Goal: Task Accomplishment & Management: Manage account settings

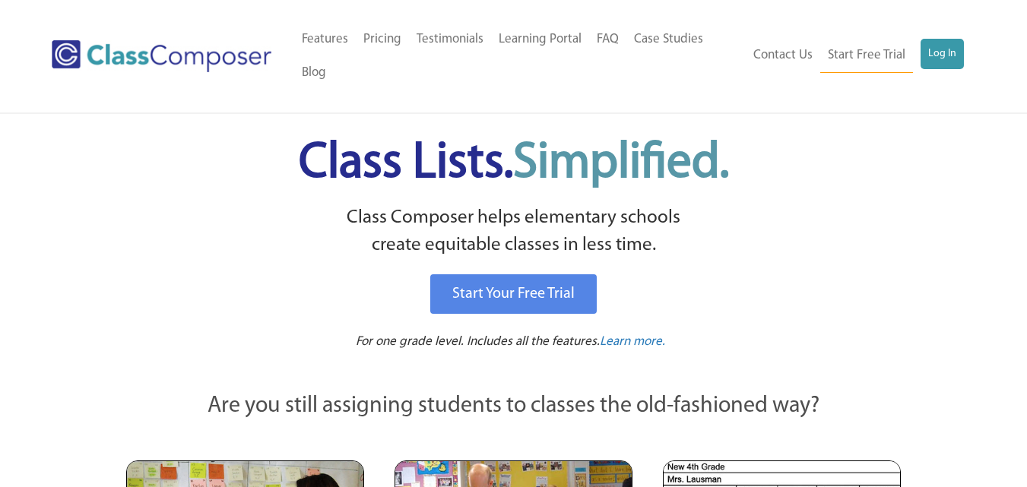
click at [918, 52] on ul "Contact Us Start Free Trial Log In" at bounding box center [855, 56] width 218 height 34
click at [940, 49] on link "Log In" at bounding box center [942, 54] width 43 height 30
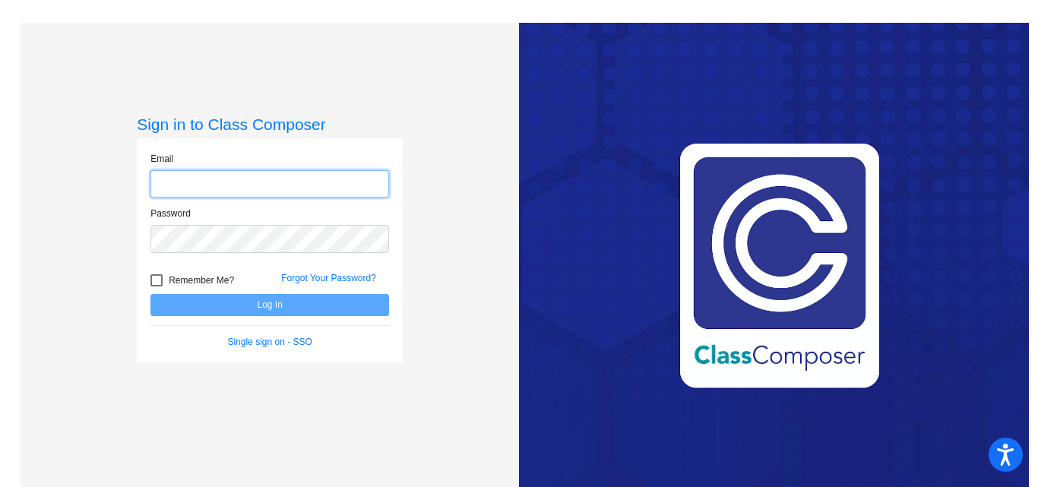
type input "[EMAIL_ADDRESS][DOMAIN_NAME]"
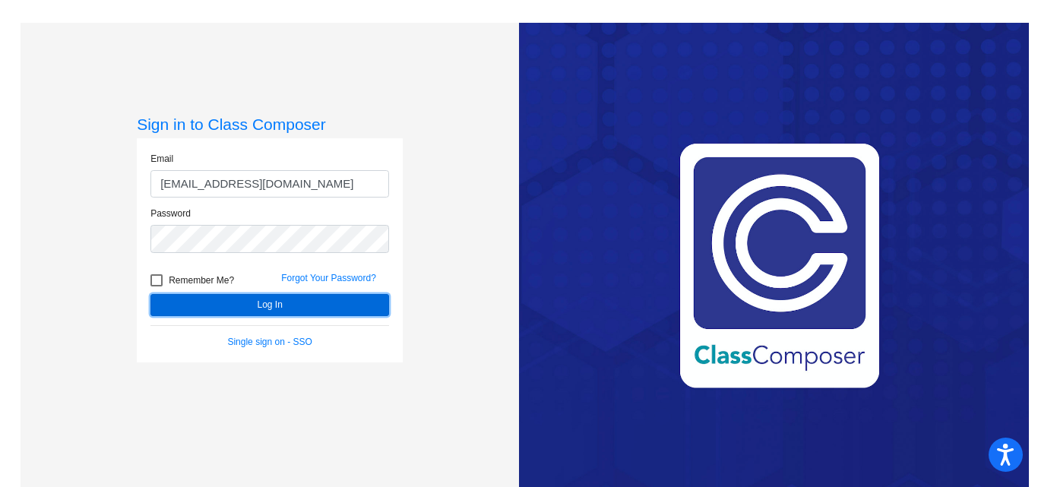
click at [268, 307] on button "Log In" at bounding box center [270, 305] width 239 height 22
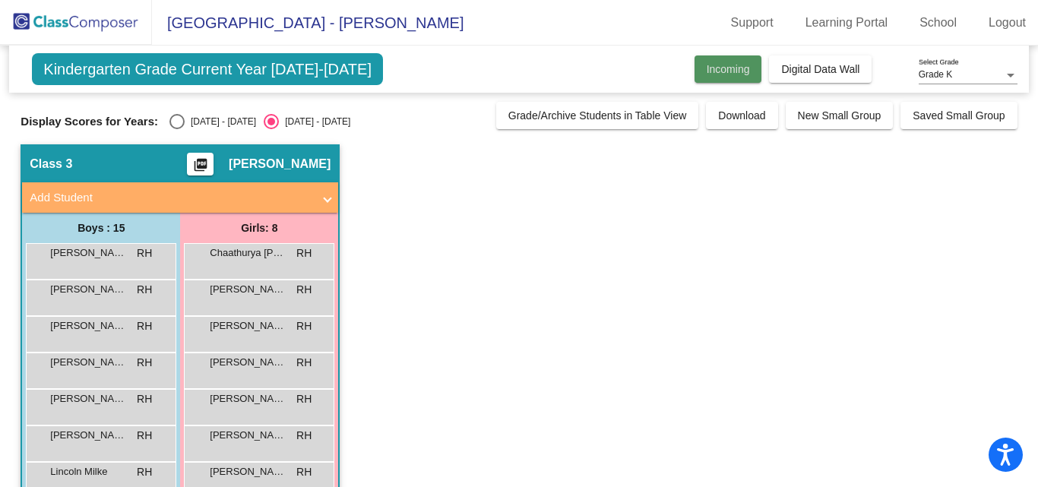
click at [731, 61] on button "Incoming" at bounding box center [729, 68] width 68 height 27
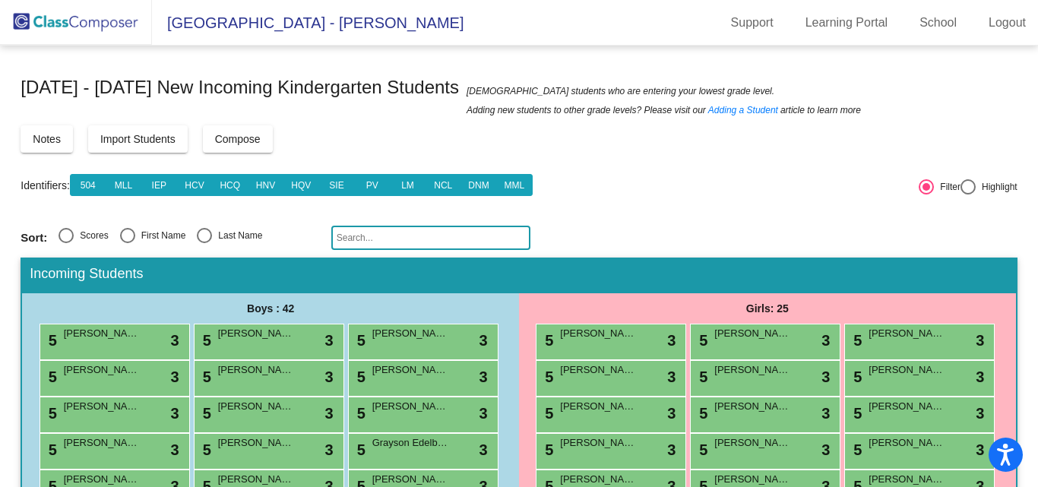
scroll to position [374, 0]
